Goal: Contribute content

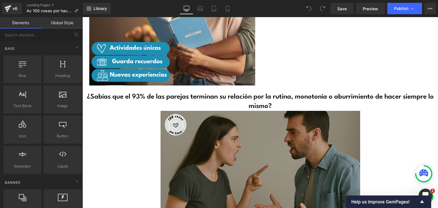
scroll to position [741, 0]
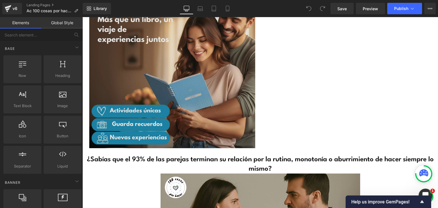
click at [182, 73] on img at bounding box center [172, 65] width 166 height 166
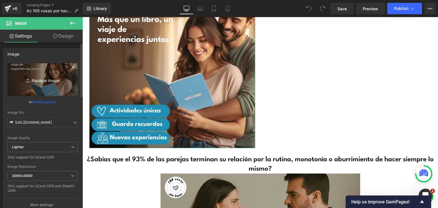
click at [42, 80] on icon "Replace Image" at bounding box center [43, 79] width 46 height 7
type input "C:\fakepath\PJ AC7.png"
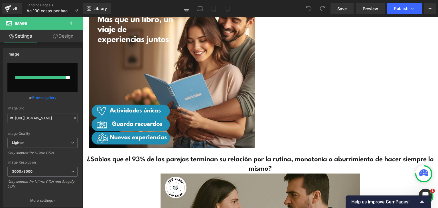
type input "[URL][DOMAIN_NAME]"
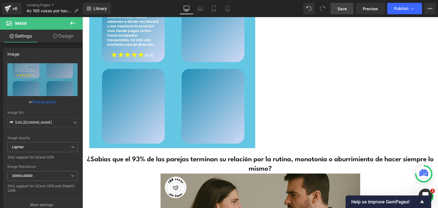
click at [347, 9] on link "Save" at bounding box center [341, 8] width 23 height 11
click at [395, 9] on span "Publish" at bounding box center [401, 8] width 14 height 5
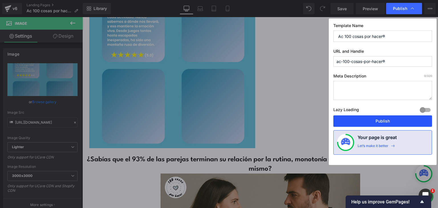
click at [375, 124] on button "Publish" at bounding box center [382, 120] width 99 height 11
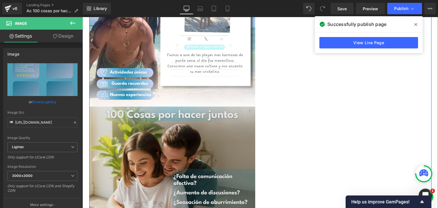
scroll to position [285, 0]
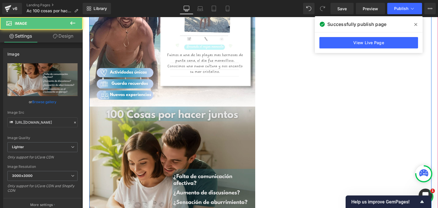
click at [211, 162] on img at bounding box center [172, 190] width 166 height 166
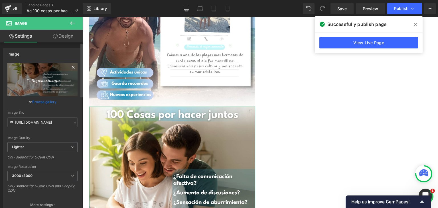
click at [48, 80] on icon "Replace Image" at bounding box center [43, 79] width 46 height 7
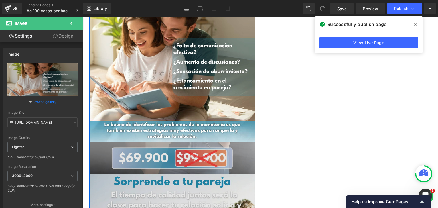
scroll to position [342, 0]
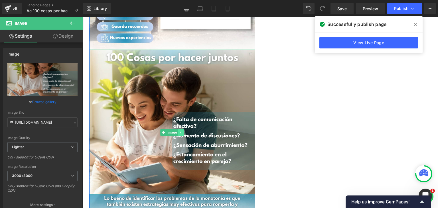
click at [180, 133] on icon at bounding box center [180, 133] width 1 height 2
click at [176, 133] on icon at bounding box center [177, 132] width 3 height 3
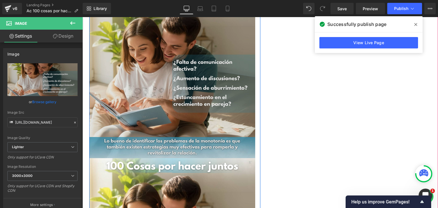
scroll to position [375, 0]
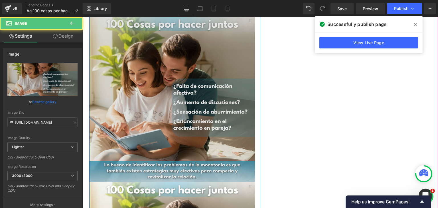
click at [156, 81] on img at bounding box center [172, 99] width 166 height 166
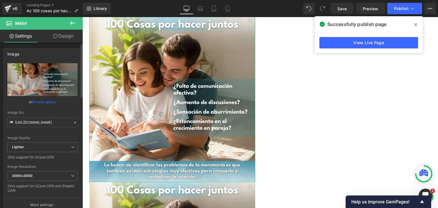
click at [41, 100] on link "Browse gallery" at bounding box center [44, 102] width 24 height 10
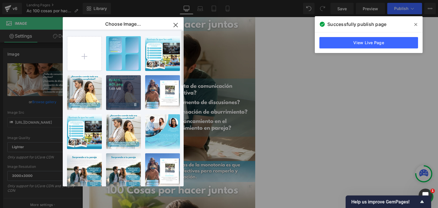
click at [114, 96] on div "PJ AC5... AC5.png 1.49 MB" at bounding box center [123, 92] width 35 height 35
type input "[URL][DOMAIN_NAME]"
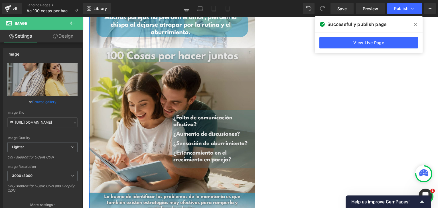
scroll to position [518, 0]
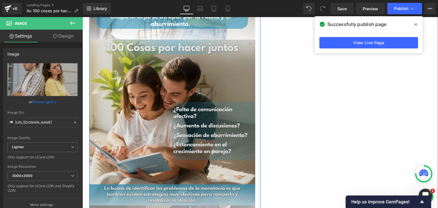
click at [177, 111] on img at bounding box center [172, 123] width 166 height 166
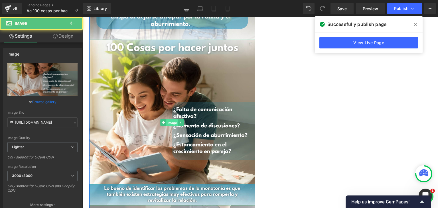
click at [170, 125] on span "Image" at bounding box center [172, 122] width 12 height 7
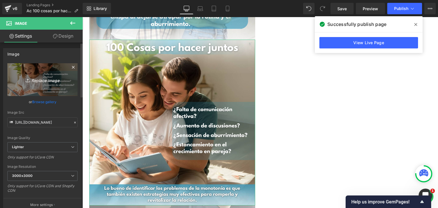
click at [43, 82] on icon "Replace Image" at bounding box center [43, 79] width 46 height 7
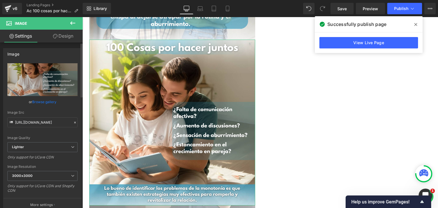
click at [40, 102] on link "Browse gallery" at bounding box center [44, 102] width 24 height 10
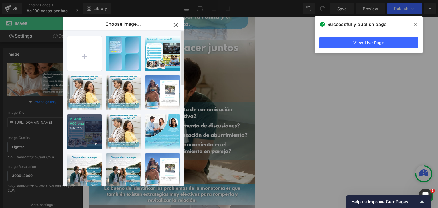
click at [86, 130] on div "PJ AC6... AC6.png 1.07 MB" at bounding box center [84, 131] width 35 height 35
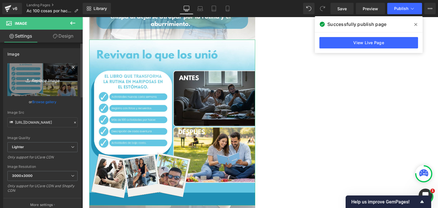
click at [52, 81] on icon "Replace Image" at bounding box center [43, 79] width 46 height 7
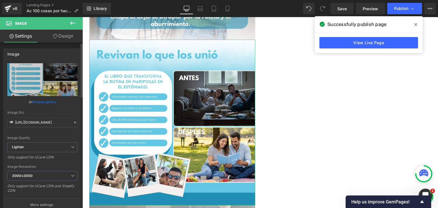
click at [39, 101] on link "Browse gallery" at bounding box center [44, 102] width 24 height 10
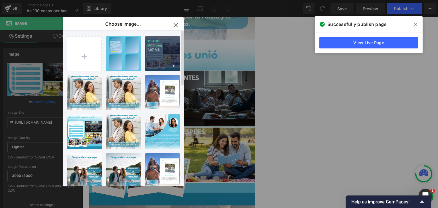
click at [161, 58] on div "PJ AC6... AC6.png 1.07 MB" at bounding box center [162, 53] width 35 height 35
type input "[URL][DOMAIN_NAME]"
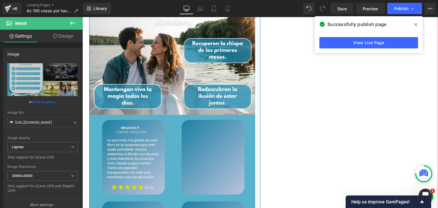
scroll to position [660, 0]
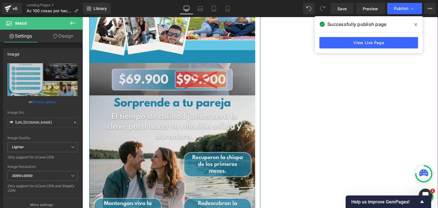
click at [171, 125] on img at bounding box center [172, 146] width 166 height 166
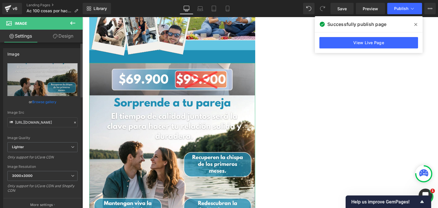
click at [40, 102] on link "Browse gallery" at bounding box center [44, 102] width 24 height 10
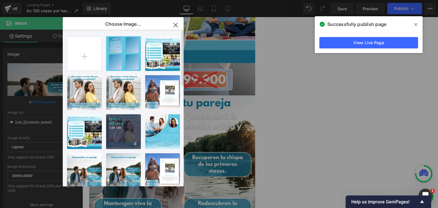
scroll to position [114, 0]
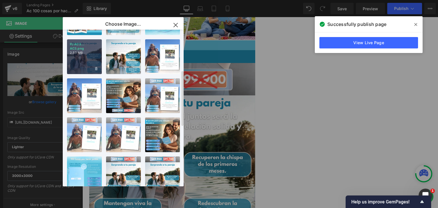
click at [87, 58] on div "PJ AC3... AC3.png 2.53 MB" at bounding box center [84, 56] width 35 height 35
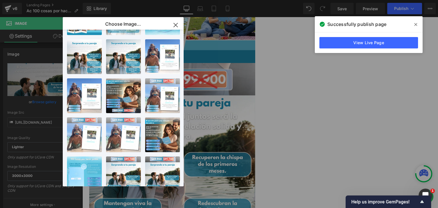
type input "[URL][DOMAIN_NAME]"
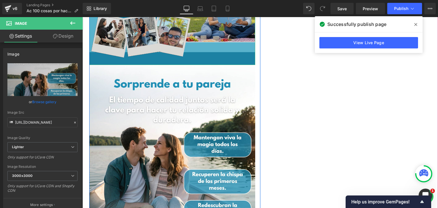
scroll to position [575, 0]
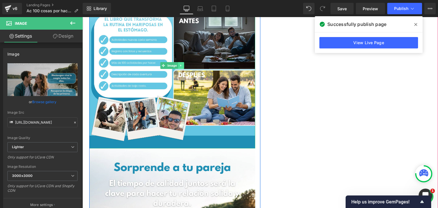
click at [180, 66] on icon at bounding box center [180, 65] width 3 height 3
click at [175, 64] on link at bounding box center [178, 65] width 6 height 7
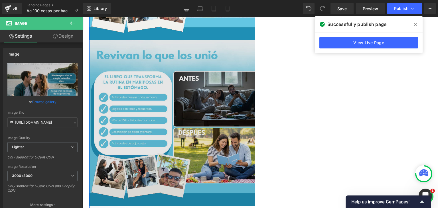
scroll to position [684, 0]
